Goal: Task Accomplishment & Management: Manage account settings

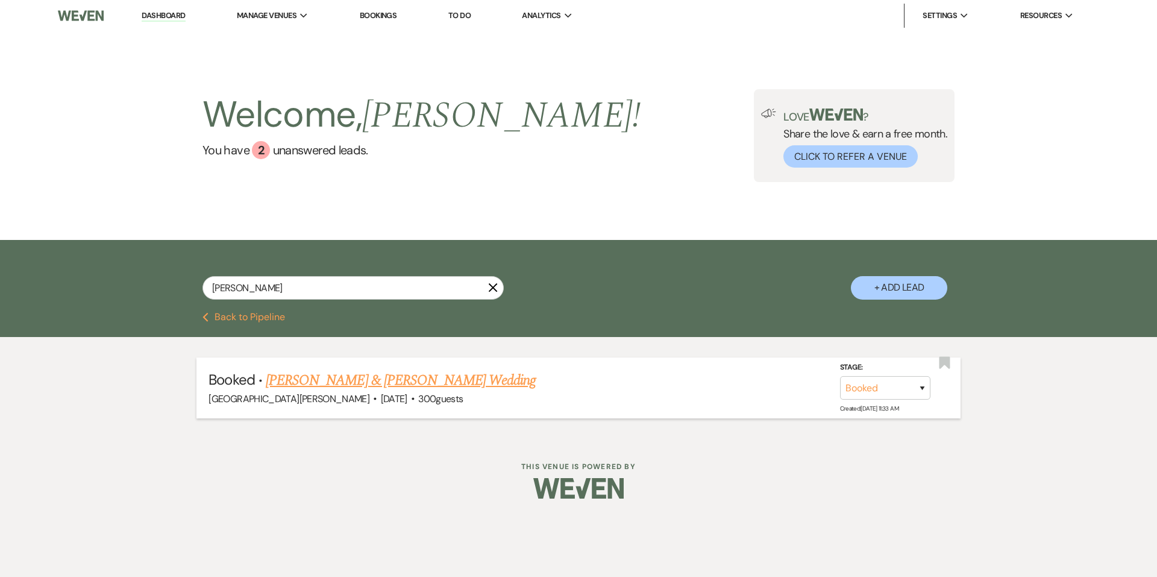
click at [366, 374] on link "[PERSON_NAME] & [PERSON_NAME] Wedding" at bounding box center [401, 381] width 270 height 22
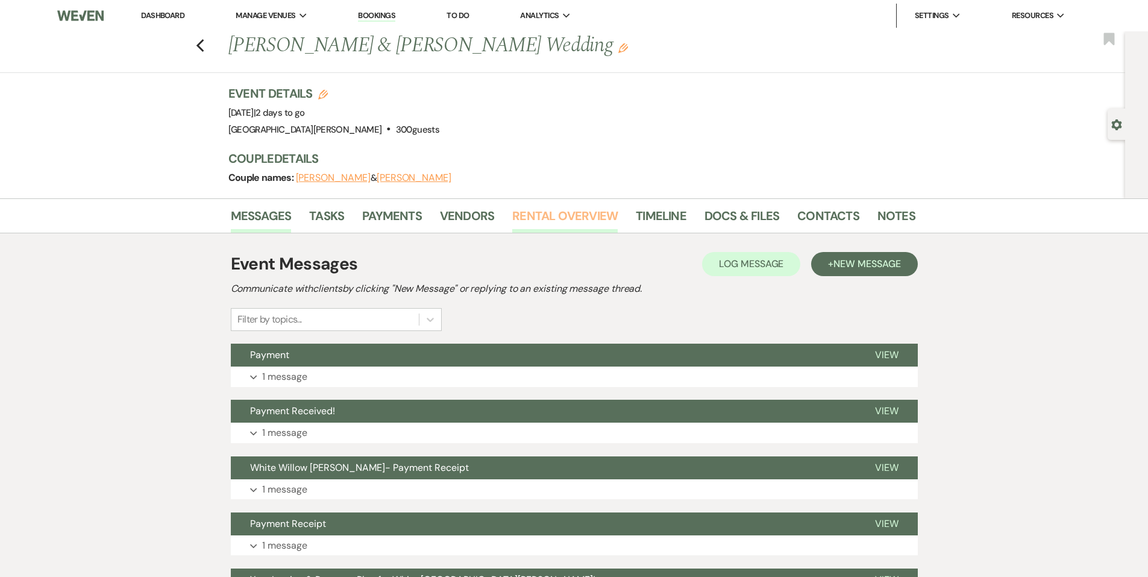
click at [559, 216] on link "Rental Overview" at bounding box center [564, 219] width 105 height 27
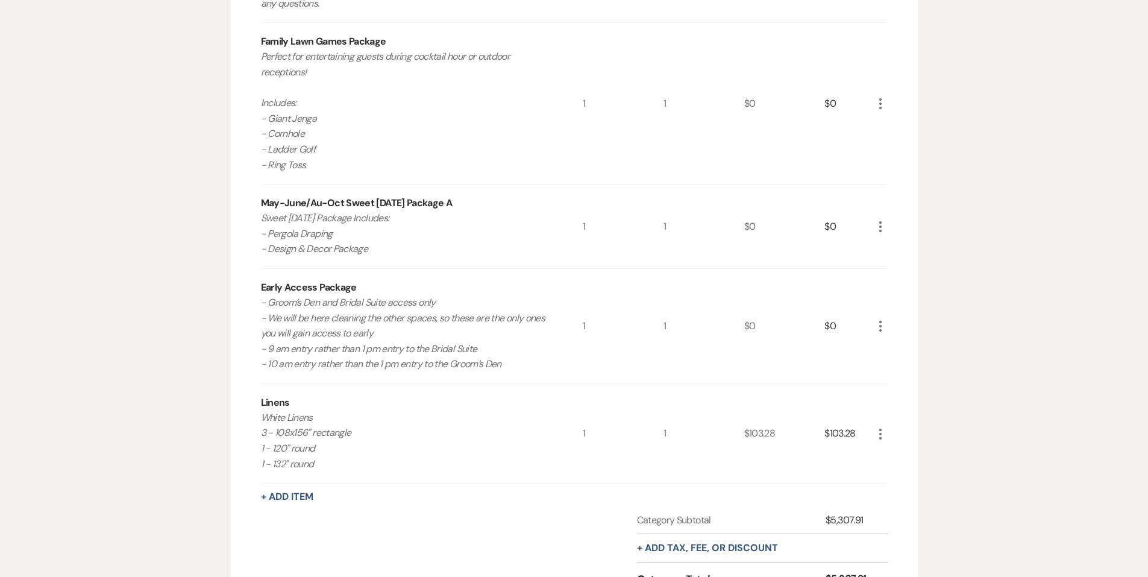
scroll to position [482, 0]
